Goal: Use online tool/utility: Use online tool/utility

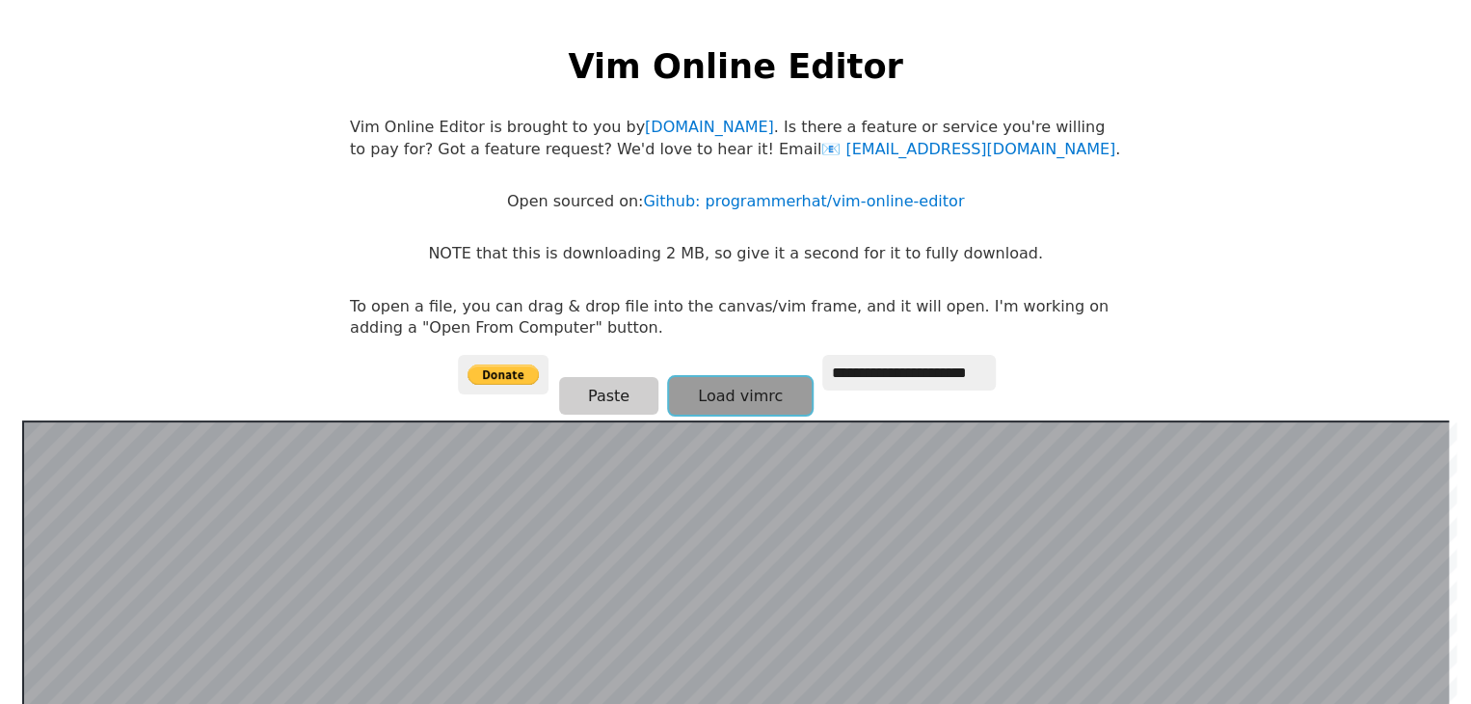
click at [735, 392] on button "Load vimrc" at bounding box center [740, 396] width 143 height 38
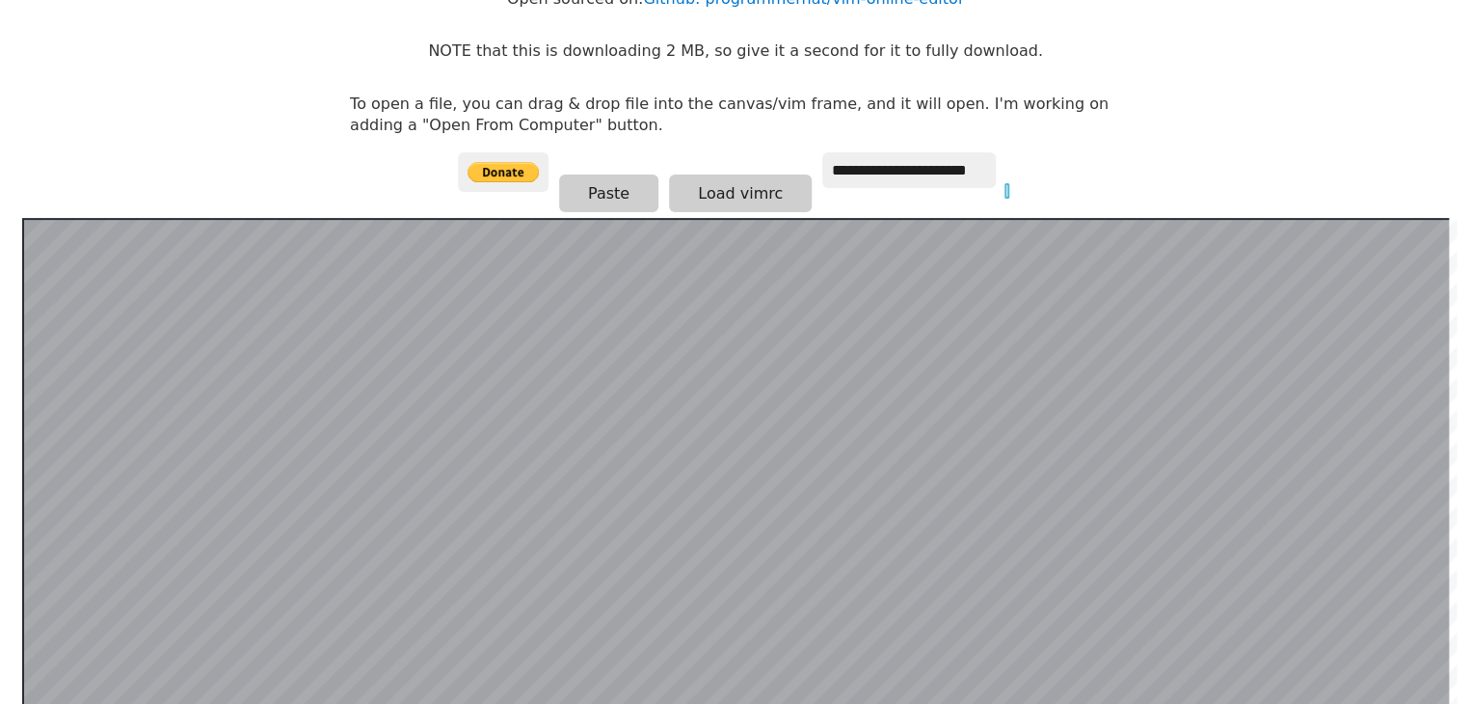
scroll to position [85, 0]
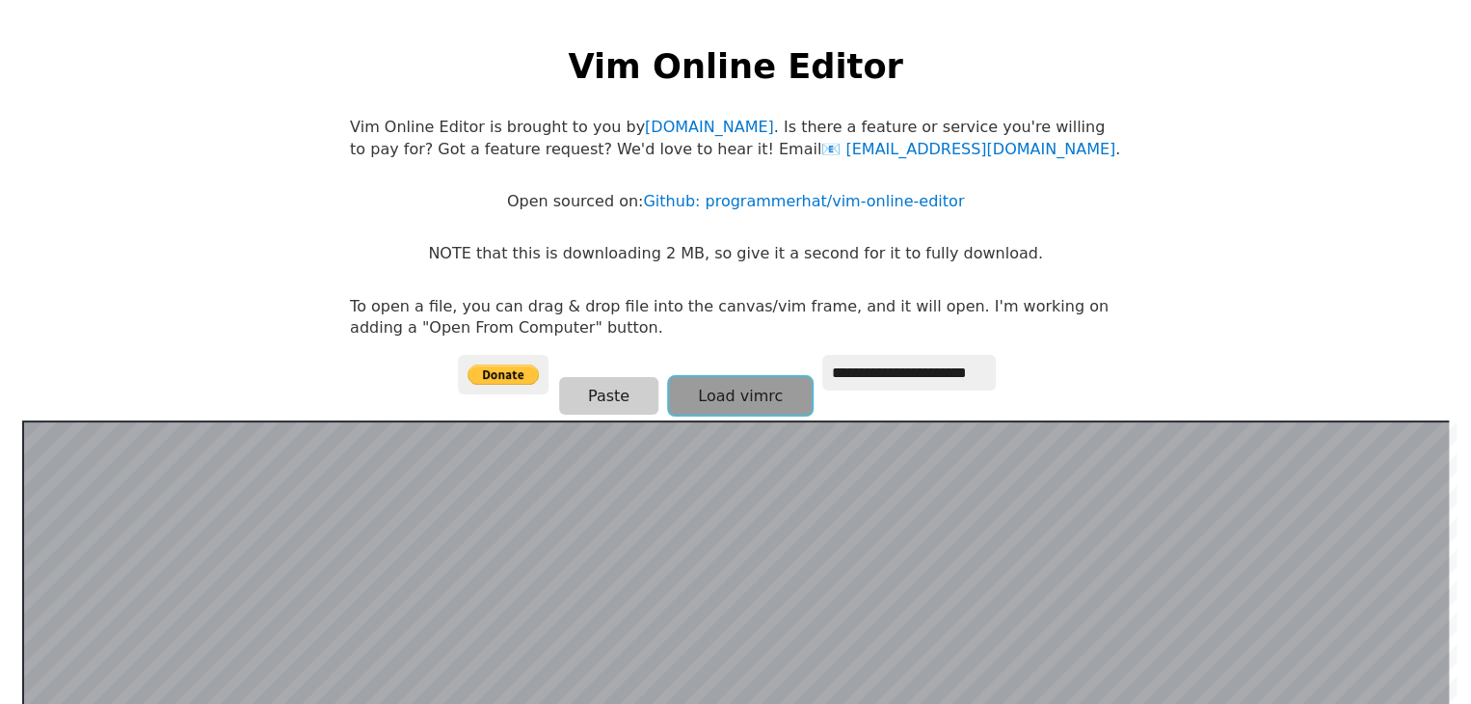
click at [743, 397] on button "Load vimrc" at bounding box center [740, 396] width 143 height 38
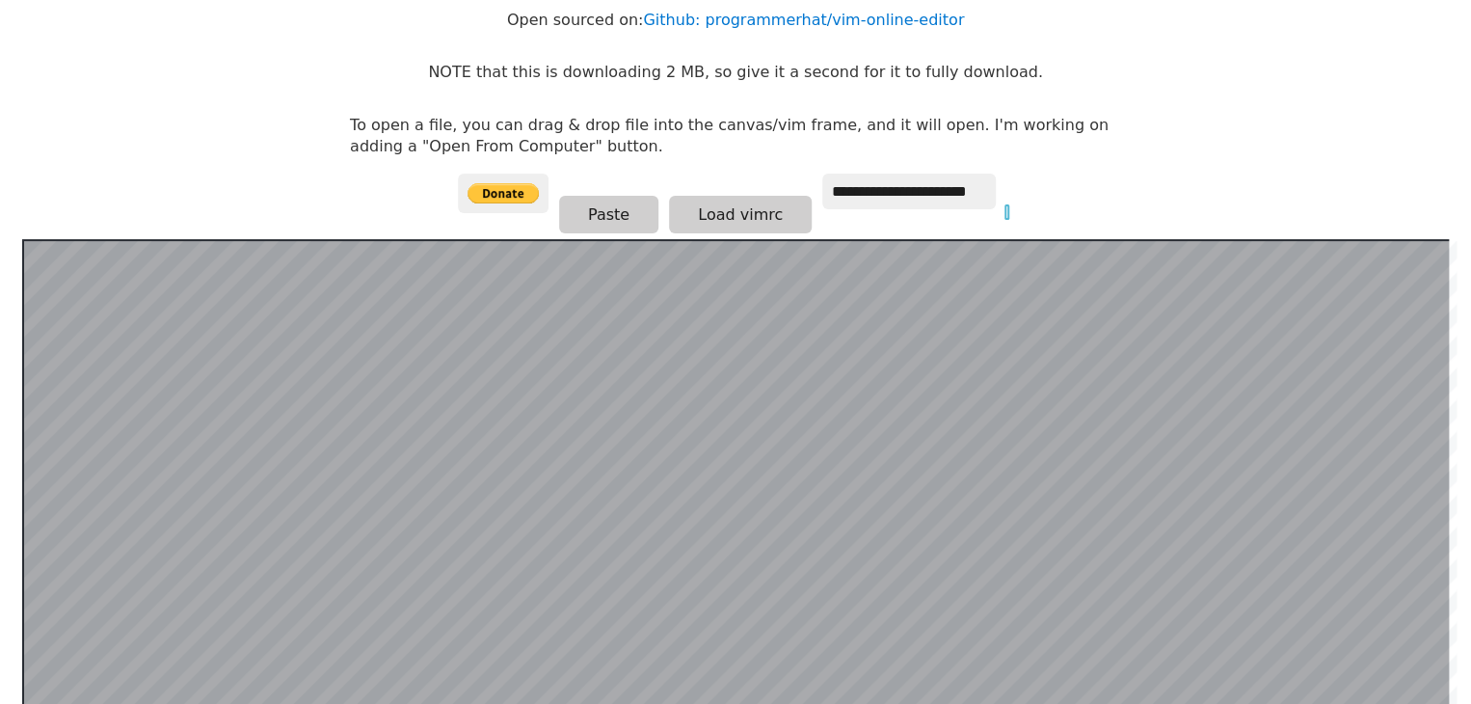
scroll to position [85, 0]
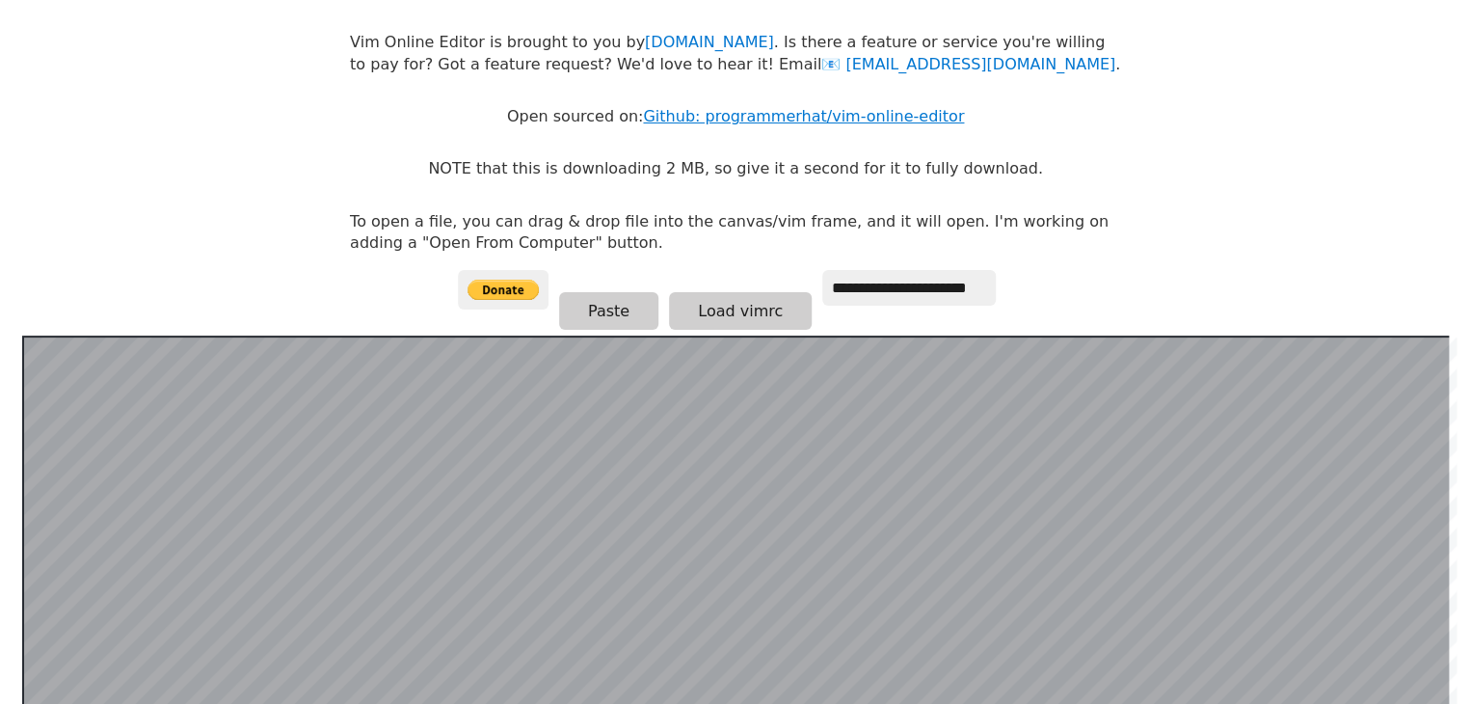
click at [790, 121] on link "Github: programmerhat/vim-online-editor" at bounding box center [803, 116] width 321 height 18
click at [754, 315] on button "Load vimrc" at bounding box center [740, 311] width 143 height 38
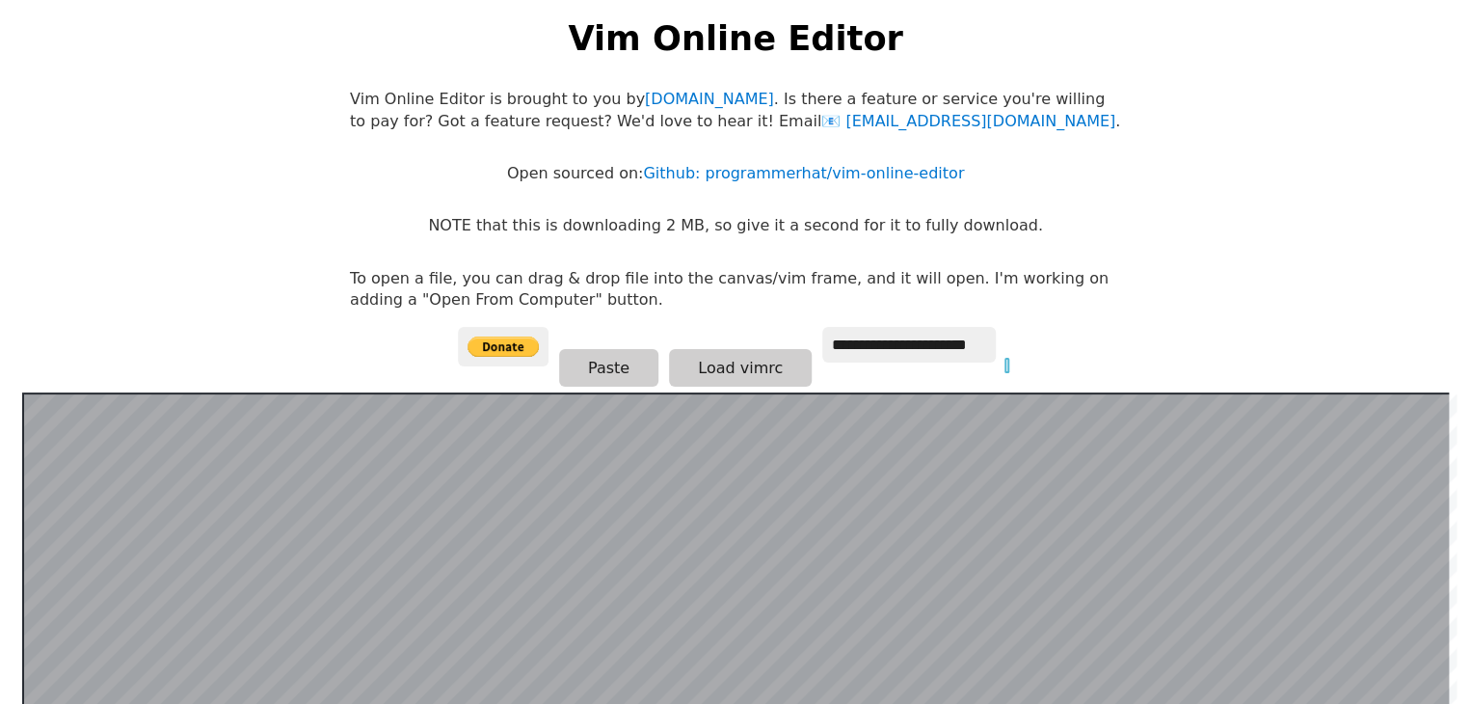
scroll to position [0, 0]
